Goal: Task Accomplishment & Management: Complete application form

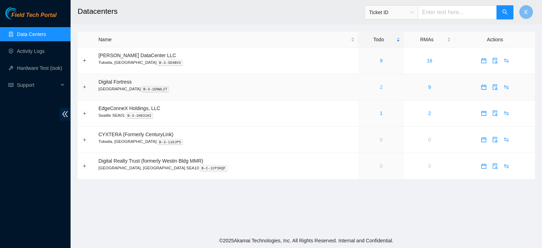
click at [380, 88] on link "2" at bounding box center [381, 87] width 3 height 6
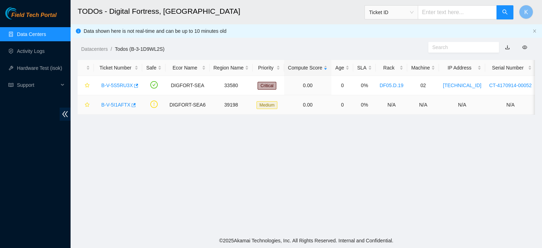
click at [116, 103] on link "B-V-5I1AFTX" at bounding box center [115, 105] width 29 height 6
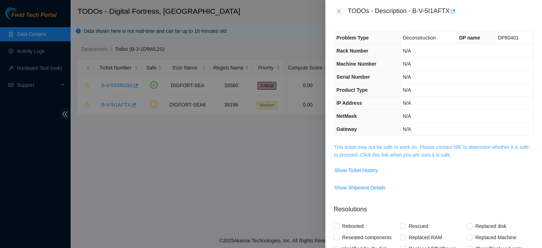
click at [360, 149] on link "This ticket may not be safe to work on. Please contact NIE to determine whether…" at bounding box center [431, 150] width 195 height 13
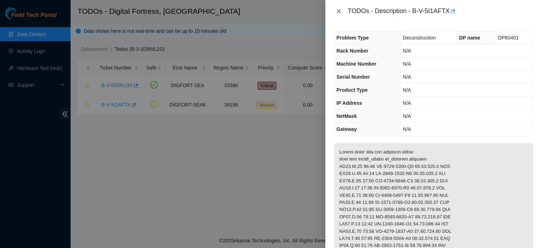
click at [338, 14] on button "Close" at bounding box center [339, 11] width 10 height 7
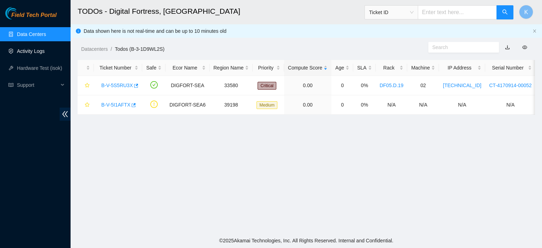
click at [35, 52] on link "Activity Logs" at bounding box center [31, 51] width 28 height 6
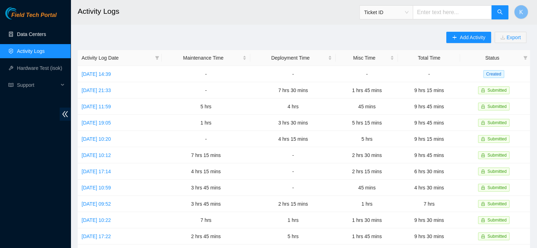
click at [35, 37] on link "Data Centers" at bounding box center [31, 34] width 29 height 6
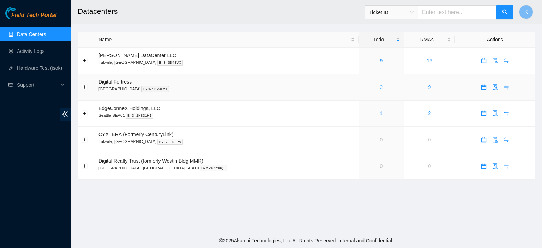
click at [380, 88] on link "2" at bounding box center [381, 87] width 3 height 6
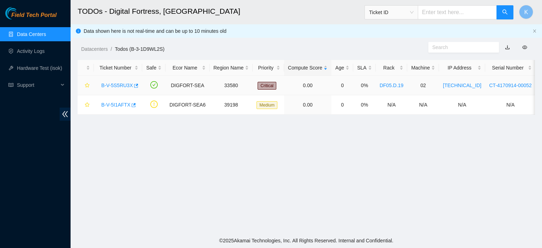
click at [124, 85] on link "B-V-5S5RU3X" at bounding box center [116, 86] width 31 height 6
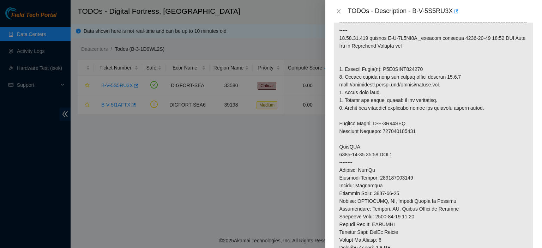
scroll to position [159, 0]
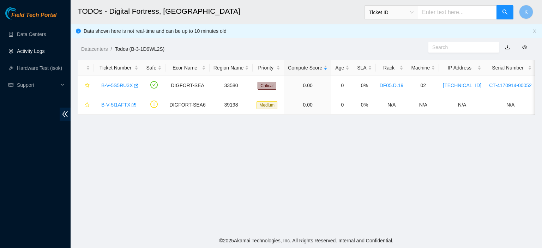
click at [38, 52] on link "Activity Logs" at bounding box center [31, 51] width 28 height 6
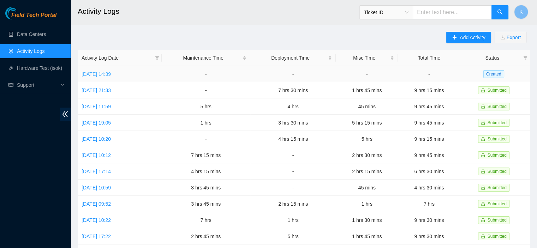
click at [111, 76] on link "[DATE] 14:39" at bounding box center [96, 74] width 29 height 6
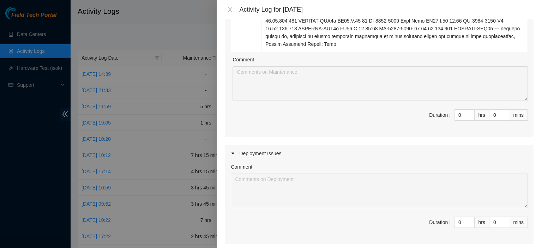
scroll to position [494, 0]
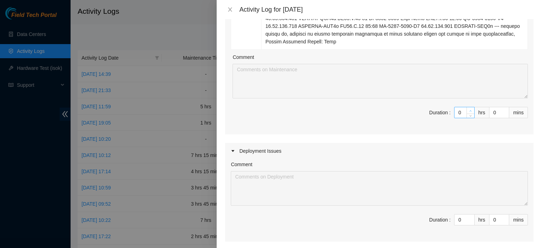
type input "1"
click at [470, 110] on icon "up" at bounding box center [471, 111] width 2 height 2
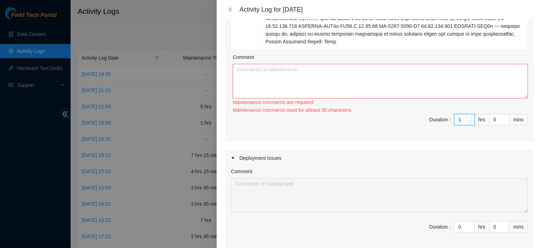
type input "2"
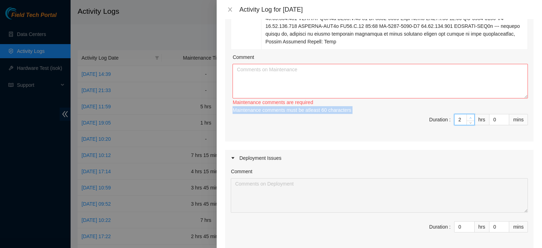
click at [466, 106] on div "Maintenance comments must be atleast 60 characters" at bounding box center [381, 110] width 296 height 8
type input "3"
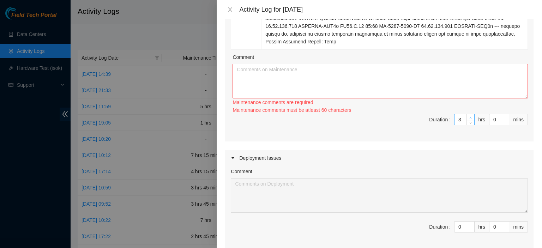
click at [470, 117] on icon "up" at bounding box center [471, 118] width 2 height 2
type input "4"
click at [470, 117] on icon "up" at bounding box center [471, 118] width 2 height 2
type input "5"
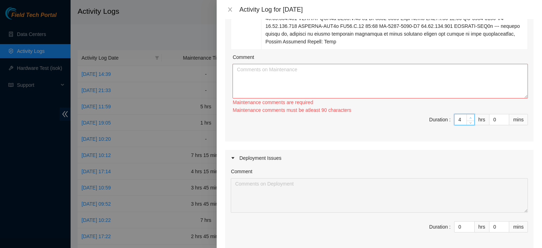
type input "5"
click at [470, 117] on icon "up" at bounding box center [471, 118] width 2 height 2
type input "6"
click at [470, 117] on icon "up" at bounding box center [471, 118] width 2 height 2
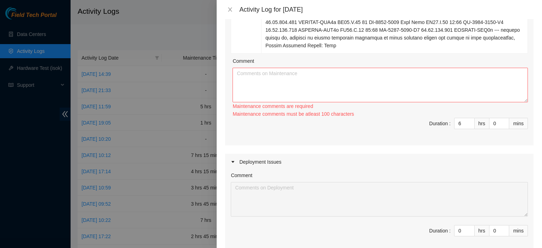
scroll to position [489, 0]
click at [376, 69] on textarea "Comment" at bounding box center [381, 86] width 296 height 35
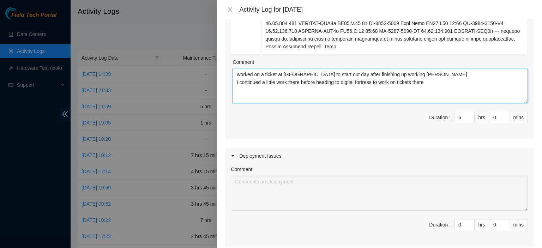
type textarea "worked on a ticket at [GEOGRAPHIC_DATA] to start out day after finishing up wor…"
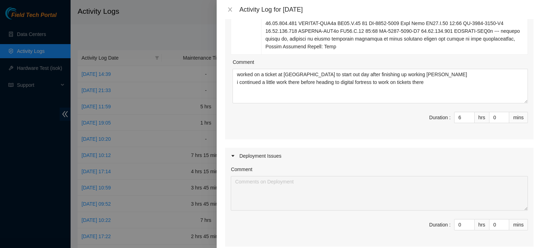
scroll to position [645, 0]
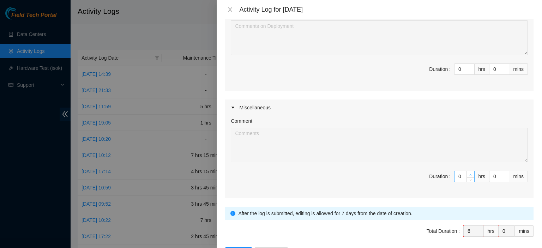
type input "1"
type input "7"
click at [469, 171] on span "Increase Value" at bounding box center [471, 174] width 8 height 6
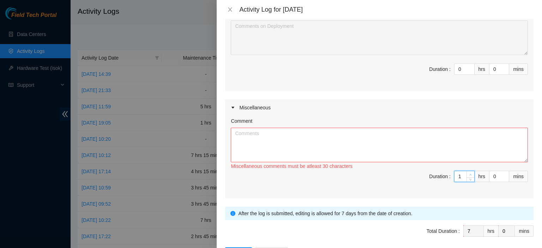
type input "2"
type input "8"
click at [469, 171] on span "Increase Value" at bounding box center [471, 174] width 8 height 6
click at [454, 162] on div "Miscellaneous comments must be atleast 60 characters" at bounding box center [379, 166] width 297 height 8
click at [421, 128] on textarea "Comment" at bounding box center [379, 145] width 297 height 35
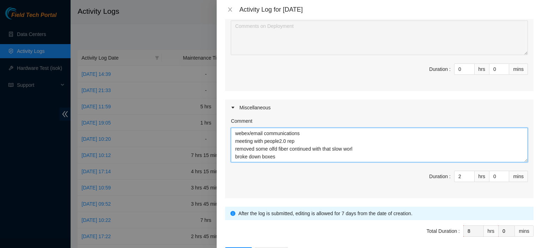
click at [275, 128] on textarea "webex/email communications meeting with people2.0 rep removed some olfd fiber c…" at bounding box center [379, 145] width 297 height 35
click at [354, 128] on textarea "webex/email communications meeting with people2.0 rep removed some old fiber co…" at bounding box center [379, 145] width 297 height 35
type textarea "webex/email communications meeting with people2.0 rep removed some old fiber co…"
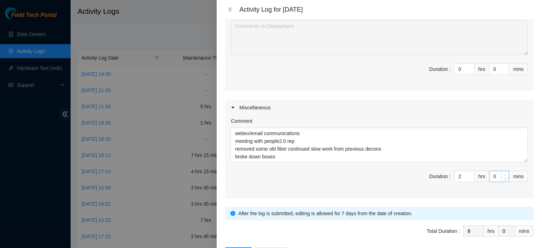
type input "1"
click at [504, 173] on span "up" at bounding box center [506, 175] width 4 height 4
type input "2"
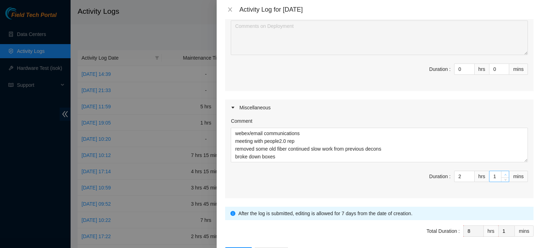
type input "2"
type input "3"
click at [504, 173] on span "up" at bounding box center [506, 175] width 4 height 4
type input "4"
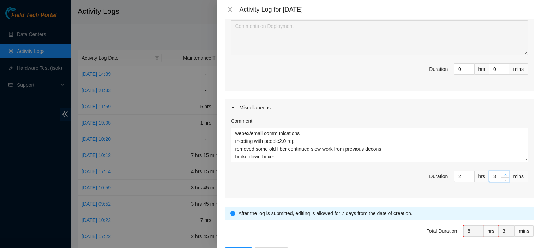
type input "4"
click at [504, 173] on span "up" at bounding box center [506, 175] width 4 height 4
type input "5"
click at [504, 173] on span "up" at bounding box center [506, 175] width 4 height 4
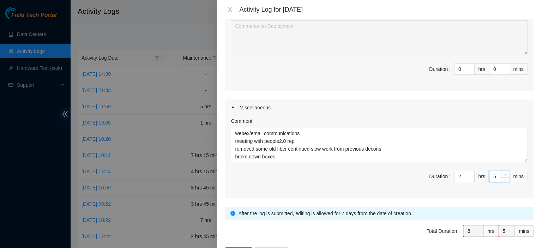
type input "6"
click at [504, 173] on span "up" at bounding box center [506, 175] width 4 height 4
type input "7"
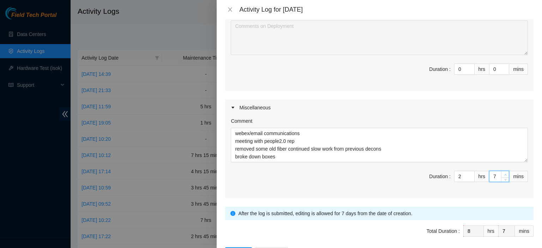
click at [504, 173] on span "up" at bounding box center [506, 175] width 4 height 4
type input "8"
click at [504, 173] on span "up" at bounding box center [506, 175] width 4 height 4
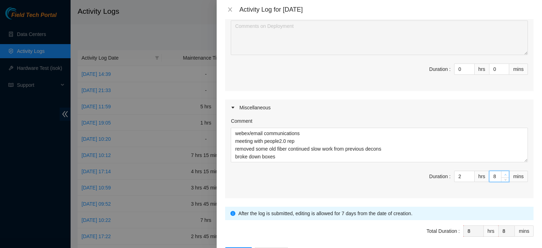
type input "9"
type input "10"
click at [504, 173] on span "up" at bounding box center [506, 175] width 4 height 4
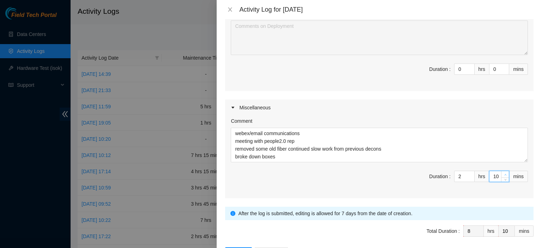
type input "11"
click at [504, 173] on span "up" at bounding box center [506, 175] width 4 height 4
type input "12"
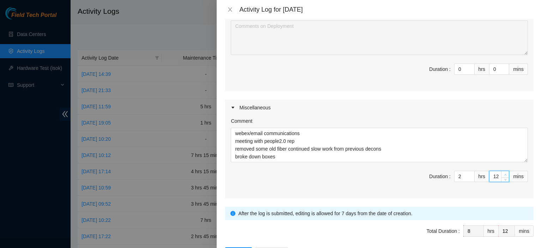
click at [504, 173] on span "up" at bounding box center [506, 175] width 4 height 4
type input "13"
click at [504, 173] on span "up" at bounding box center [506, 175] width 4 height 4
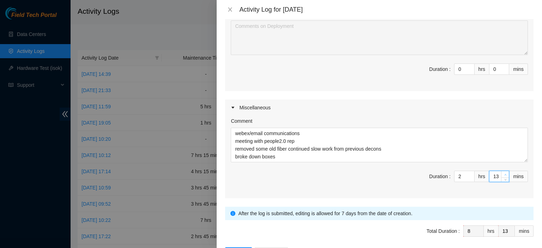
type input "14"
type input "15"
click at [504, 173] on span "up" at bounding box center [506, 175] width 4 height 4
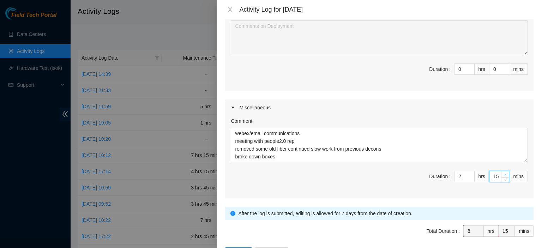
type input "16"
click at [504, 173] on span "up" at bounding box center [506, 175] width 4 height 4
type input "17"
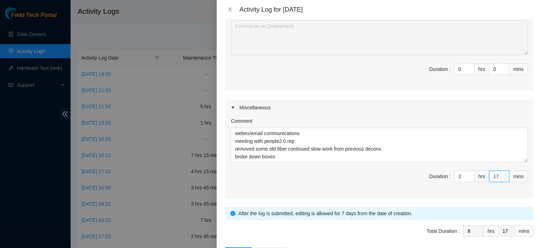
click at [504, 173] on span "up" at bounding box center [506, 175] width 4 height 4
type input "18"
click at [504, 173] on span "up" at bounding box center [506, 175] width 4 height 4
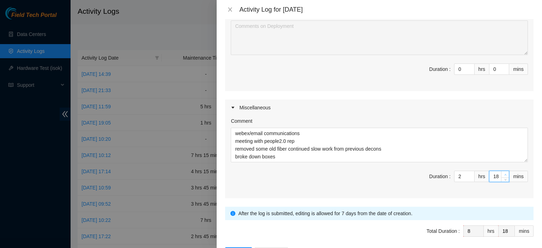
type input "19"
click at [504, 173] on span "up" at bounding box center [506, 175] width 4 height 4
type input "20"
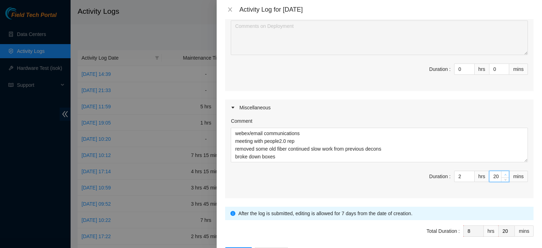
click at [504, 173] on span "up" at bounding box center [506, 175] width 4 height 4
type input "21"
click at [504, 173] on span "up" at bounding box center [506, 175] width 4 height 4
type input "22"
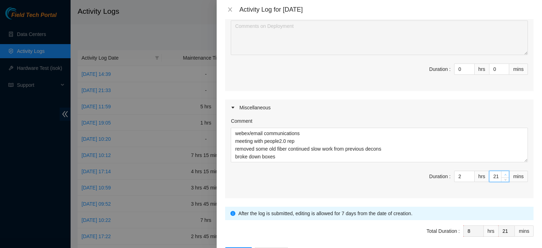
type input "22"
type input "23"
click at [504, 173] on span "up" at bounding box center [506, 175] width 4 height 4
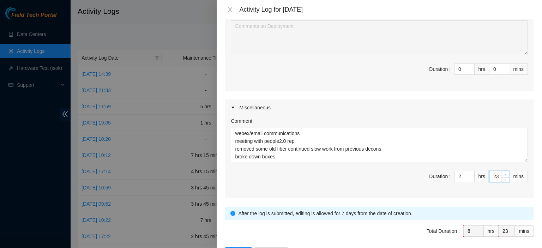
type input "24"
click at [504, 173] on span "up" at bounding box center [506, 175] width 4 height 4
type input "25"
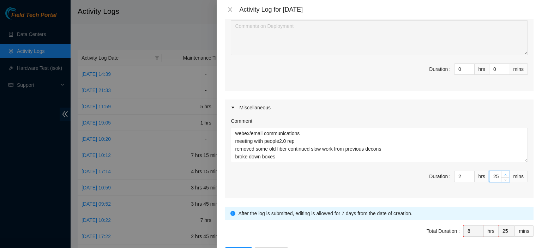
click at [504, 173] on span "up" at bounding box center [506, 175] width 4 height 4
type input "26"
type input "27"
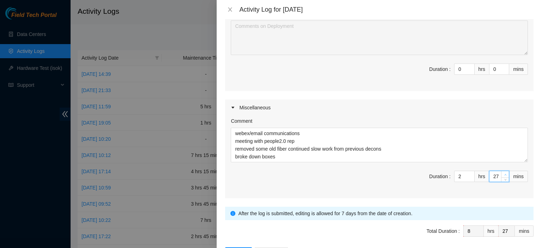
click at [504, 173] on span "up" at bounding box center [506, 175] width 4 height 4
type input "28"
click at [504, 173] on span "up" at bounding box center [506, 175] width 4 height 4
type input "29"
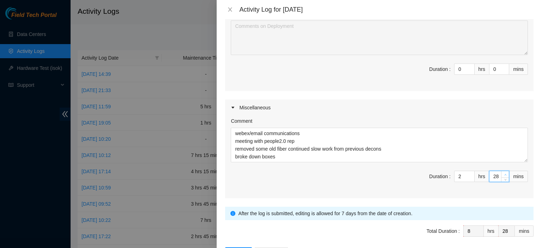
type input "29"
click at [504, 173] on span "up" at bounding box center [506, 175] width 4 height 4
type input "30"
click at [504, 173] on span "up" at bounding box center [506, 175] width 4 height 4
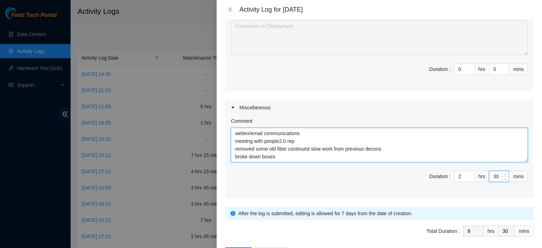
click at [465, 128] on textarea "webex/email communications meeting with people2.0 rep removed some old fiber co…" at bounding box center [379, 145] width 297 height 35
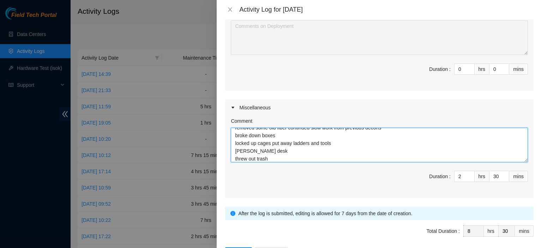
scroll to position [29, 0]
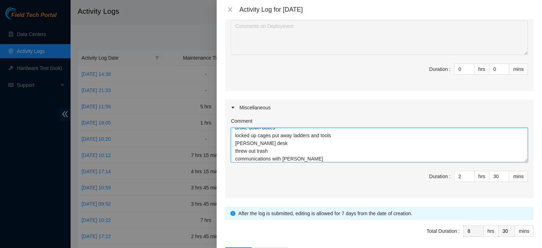
click at [243, 128] on textarea "webex/email communications meeting with people2.0 rep removed some old fiber co…" at bounding box center [379, 145] width 297 height 35
click at [335, 132] on textarea "webex/email communications meeting with people2.0 rep removed some old fiber co…" at bounding box center [379, 145] width 297 height 35
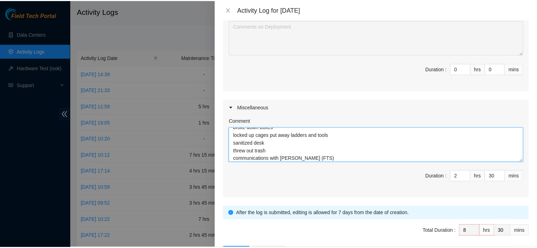
scroll to position [37, 0]
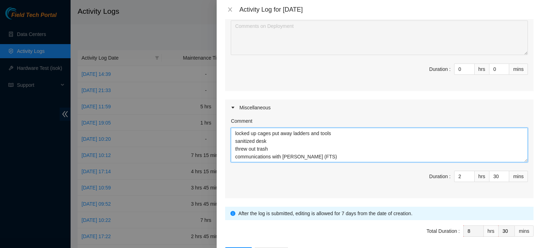
type textarea "webex/email communications meeting with people2.0 rep removed some old fiber co…"
